Goal: Task Accomplishment & Management: Complete application form

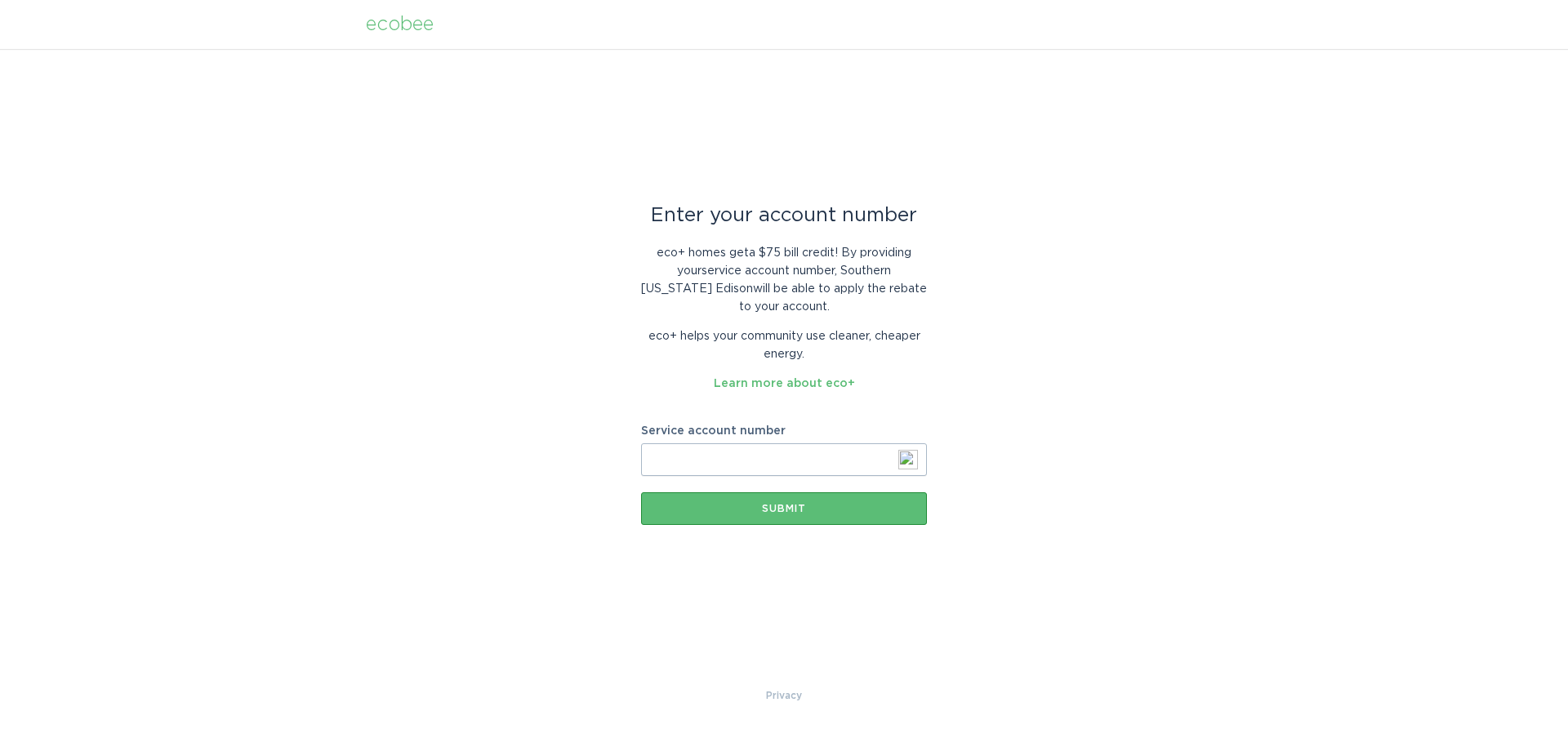
click at [700, 454] on input "Service account number" at bounding box center [784, 459] width 286 height 33
click at [674, 466] on input "Service account number" at bounding box center [784, 459] width 286 height 33
paste input "700418020029"
type input "700418020029"
drag, startPoint x: 1123, startPoint y: 449, endPoint x: 1066, endPoint y: 454, distance: 57.2
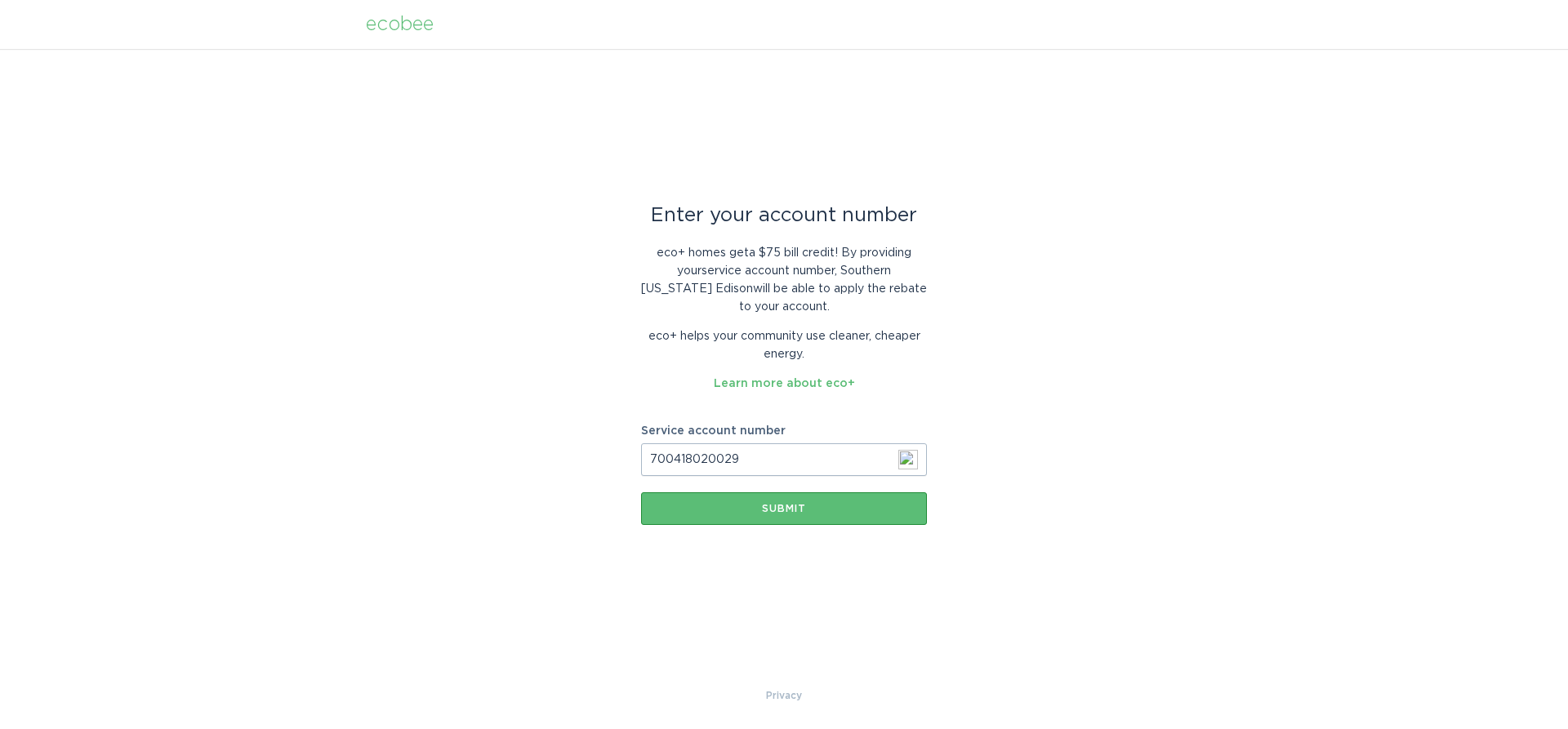
click at [1122, 449] on div "Enter your account number eco+ homes get a $75 bill credit ! By providing your …" at bounding box center [784, 368] width 1568 height 637
click at [797, 521] on button "Submit" at bounding box center [784, 508] width 286 height 33
click at [708, 460] on input "Service account number" at bounding box center [784, 459] width 286 height 33
click at [829, 384] on link "Learn more about eco+" at bounding box center [785, 383] width 142 height 12
click at [700, 453] on input "Service account number" at bounding box center [784, 459] width 286 height 33
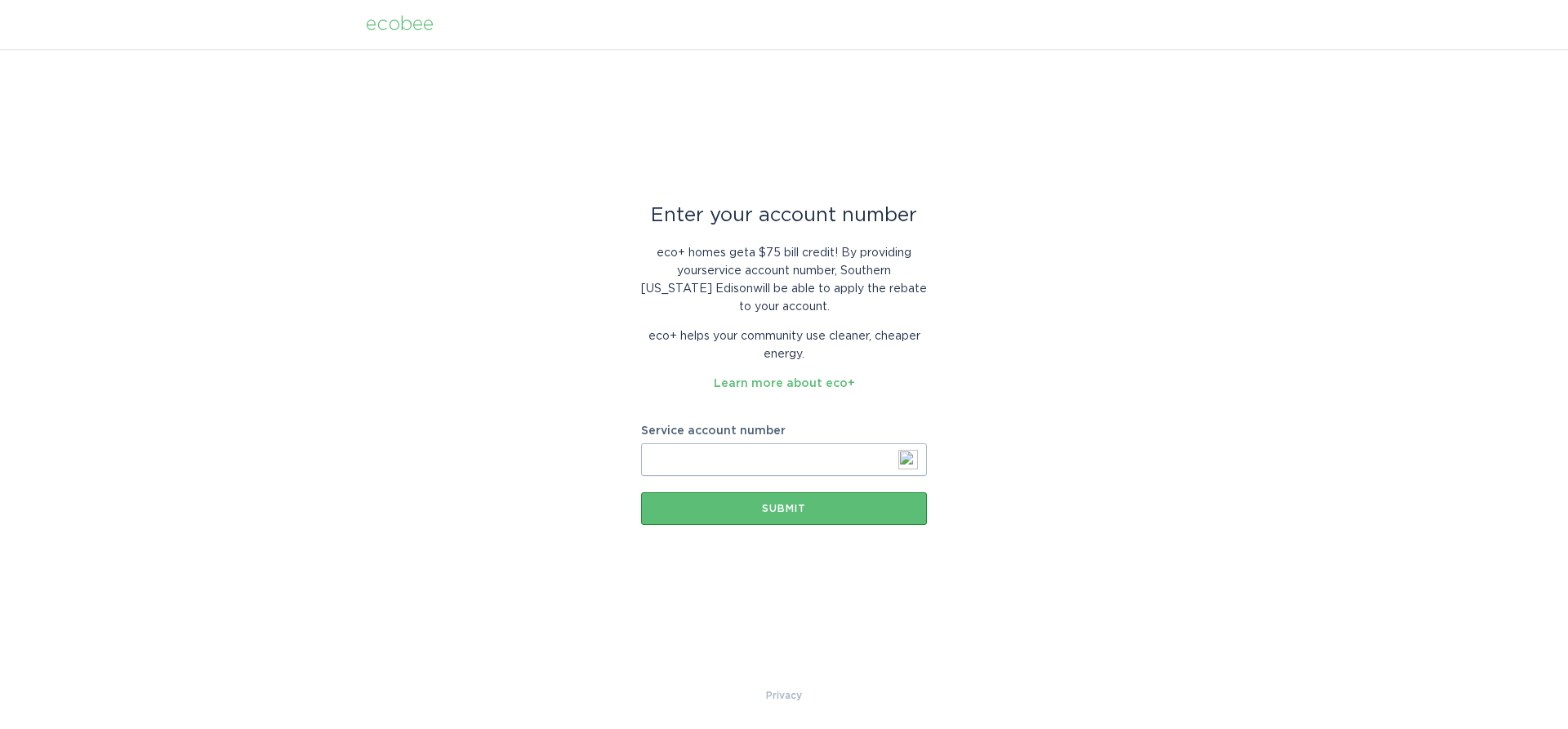
click at [1041, 425] on div "Enter your account number eco+ homes get a $75 bill credit ! By providing your …" at bounding box center [784, 368] width 1568 height 637
click at [723, 461] on input "Service account number" at bounding box center [784, 459] width 286 height 33
click at [908, 454] on img at bounding box center [908, 459] width 20 height 20
click at [991, 572] on div "Enter your account number eco+ homes get a $75 bill credit ! By providing your …" at bounding box center [784, 368] width 1568 height 637
click at [745, 464] on input "Service account number" at bounding box center [784, 459] width 286 height 33
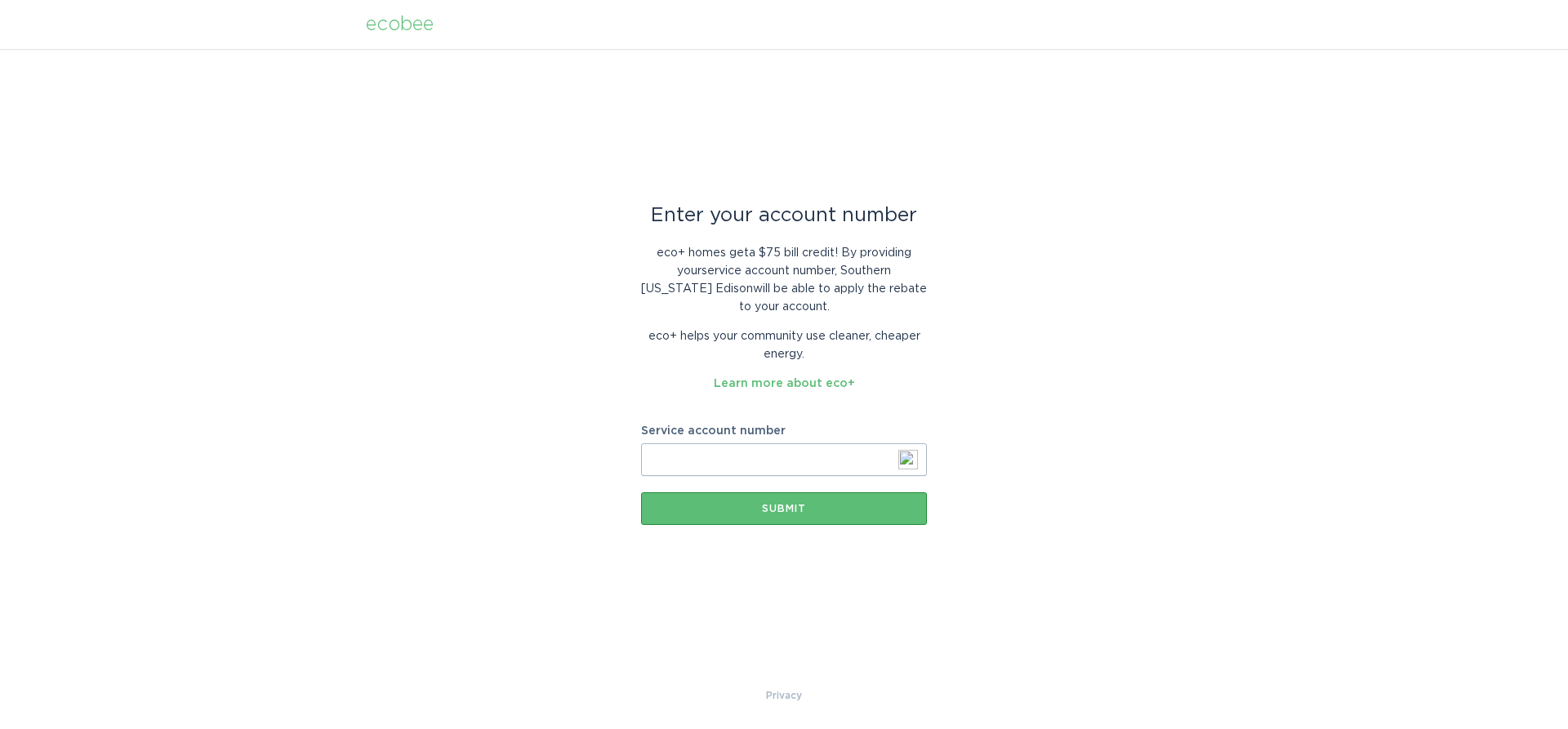
click at [689, 461] on input "Service account number" at bounding box center [784, 459] width 286 height 33
click at [670, 458] on input "Service account number" at bounding box center [784, 459] width 286 height 33
paste input "700418020029"
type input "700418020029"
click at [813, 503] on button "Submit" at bounding box center [784, 508] width 286 height 33
